Goal: Task Accomplishment & Management: Use online tool/utility

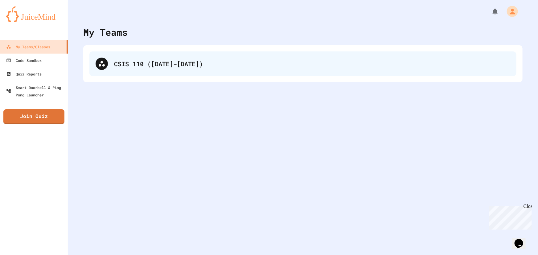
click at [173, 67] on div "CSIS 110 ([DATE]-[DATE])" at bounding box center [312, 63] width 396 height 9
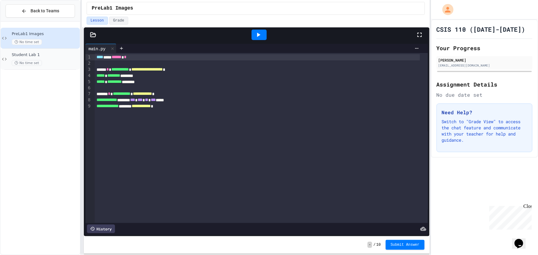
click at [34, 61] on span "No time set" at bounding box center [27, 63] width 30 height 6
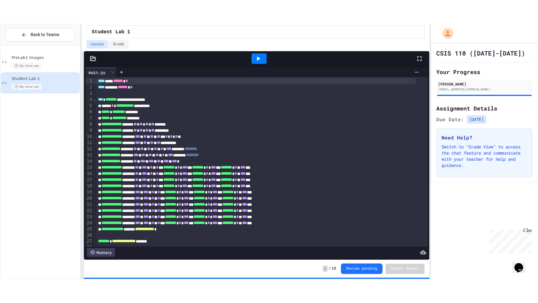
scroll to position [13, 0]
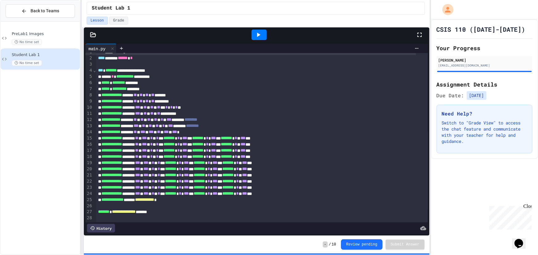
click at [417, 32] on icon at bounding box center [419, 34] width 7 height 7
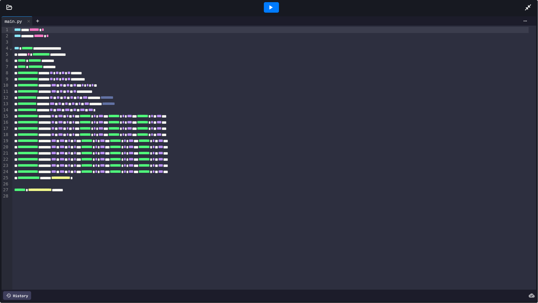
drag, startPoint x: 7, startPoint y: 8, endPoint x: 20, endPoint y: 22, distance: 19.4
click at [6, 8] on icon at bounding box center [9, 7] width 6 height 6
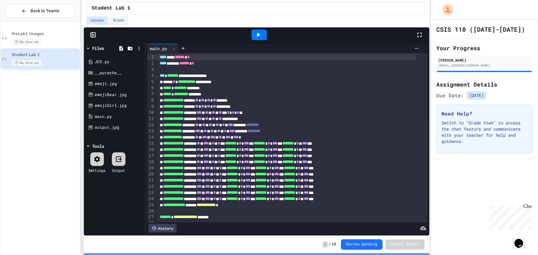
click at [419, 35] on icon at bounding box center [419, 34] width 7 height 7
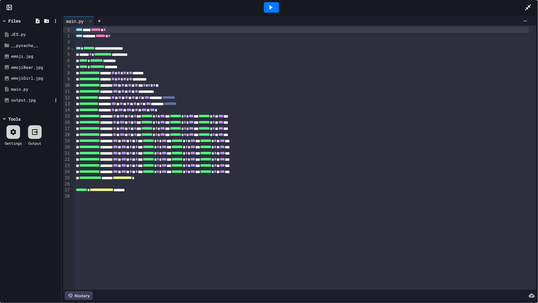
click at [16, 102] on div "output.jpg" at bounding box center [31, 100] width 41 height 6
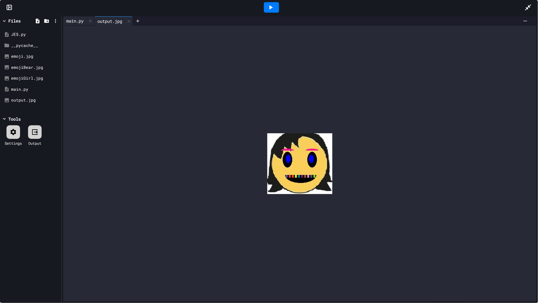
click at [75, 22] on div "main.py" at bounding box center [74, 21] width 23 height 6
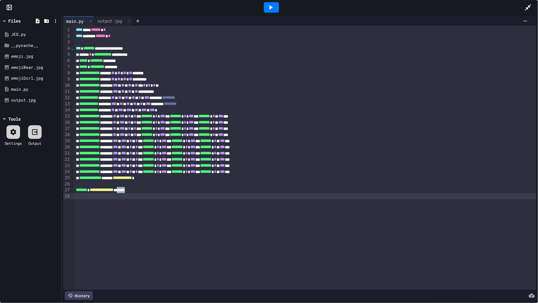
drag, startPoint x: 134, startPoint y: 193, endPoint x: 144, endPoint y: 194, distance: 9.9
click at [144, 194] on div "**********" at bounding box center [305, 158] width 462 height 264
click at [267, 9] on icon at bounding box center [270, 7] width 7 height 7
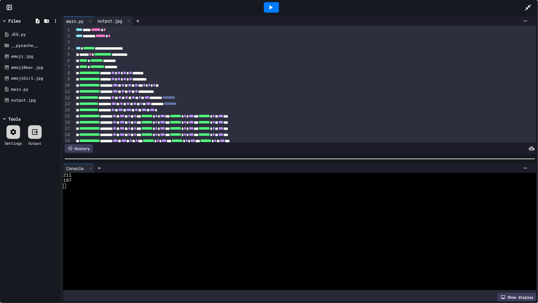
click at [114, 24] on div "output.jpg" at bounding box center [109, 21] width 31 height 6
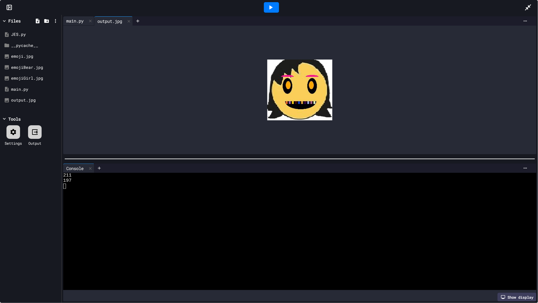
click at [74, 18] on div "main.py" at bounding box center [74, 21] width 23 height 6
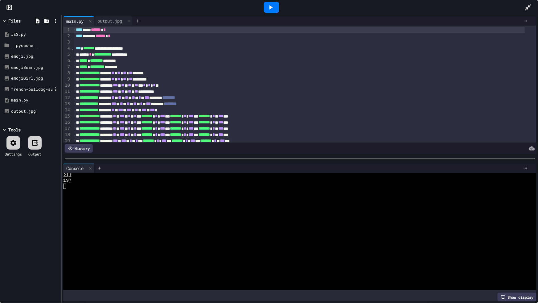
click at [19, 88] on div "french-bulldog-summer-smile-joy-160846-256x256.jpg" at bounding box center [31, 89] width 41 height 6
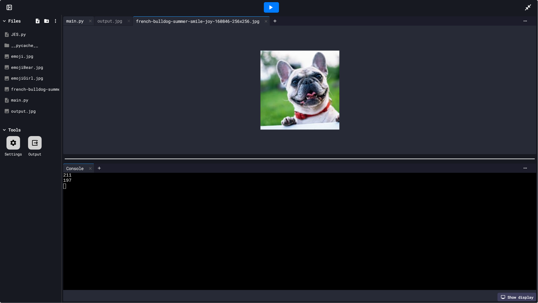
drag, startPoint x: 71, startPoint y: 20, endPoint x: 70, endPoint y: 16, distance: 3.6
click at [71, 20] on div "main.py" at bounding box center [74, 21] width 23 height 6
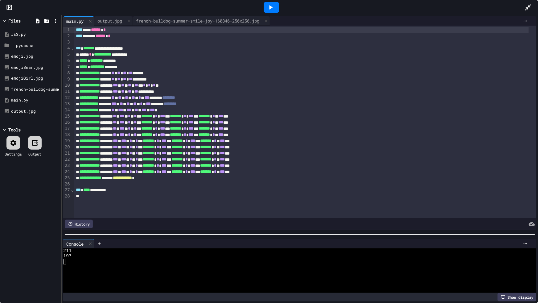
click at [223, 233] on div at bounding box center [300, 234] width 476 height 6
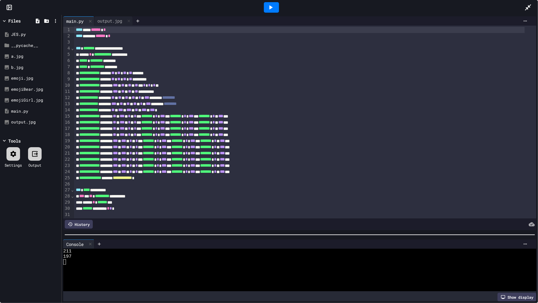
click at [269, 4] on icon at bounding box center [270, 7] width 7 height 7
click at [14, 59] on div "a.jpg" at bounding box center [31, 56] width 41 height 6
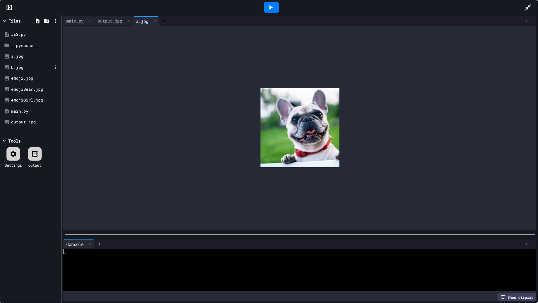
click at [20, 66] on div "b.jpg" at bounding box center [31, 67] width 41 height 6
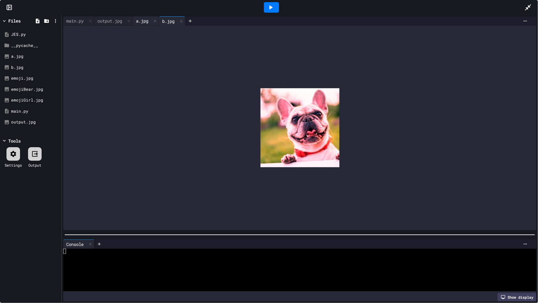
click at [139, 18] on div "a.jpg" at bounding box center [142, 21] width 18 height 6
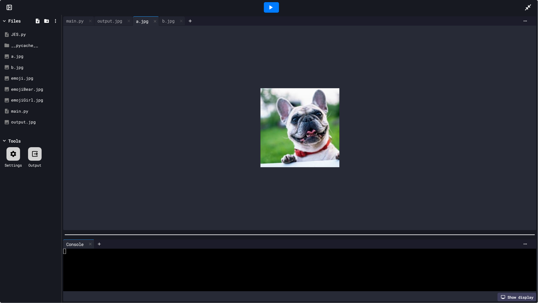
click at [169, 30] on div "main.py output.jpg a.jpg b.jpg" at bounding box center [299, 123] width 473 height 214
click at [171, 24] on div "b.jpg" at bounding box center [168, 21] width 18 height 6
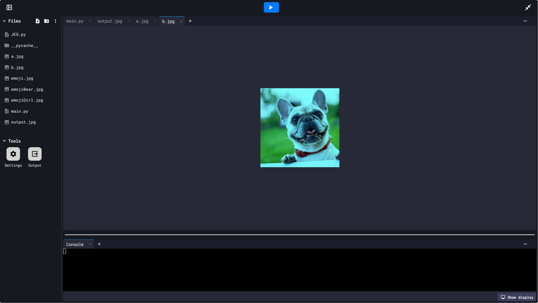
click at [529, 5] on icon at bounding box center [527, 7] width 7 height 7
